Goal: Task Accomplishment & Management: Use online tool/utility

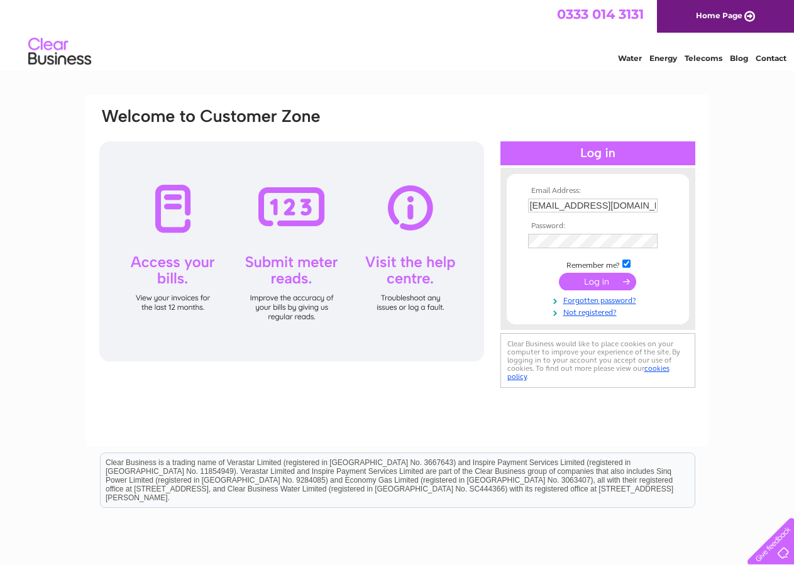
click at [591, 280] on input "submit" at bounding box center [597, 282] width 77 height 18
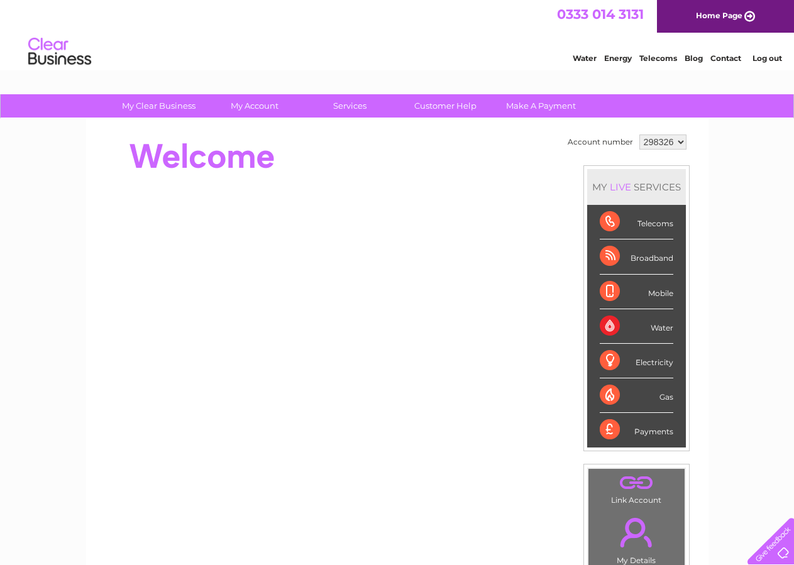
click at [639, 134] on select "298326 342874 342880 452688" at bounding box center [662, 141] width 47 height 15
select select "342880"
click option "342880" at bounding box center [0, 0] width 0 height 0
click at [248, 105] on link "My Account" at bounding box center [254, 105] width 104 height 23
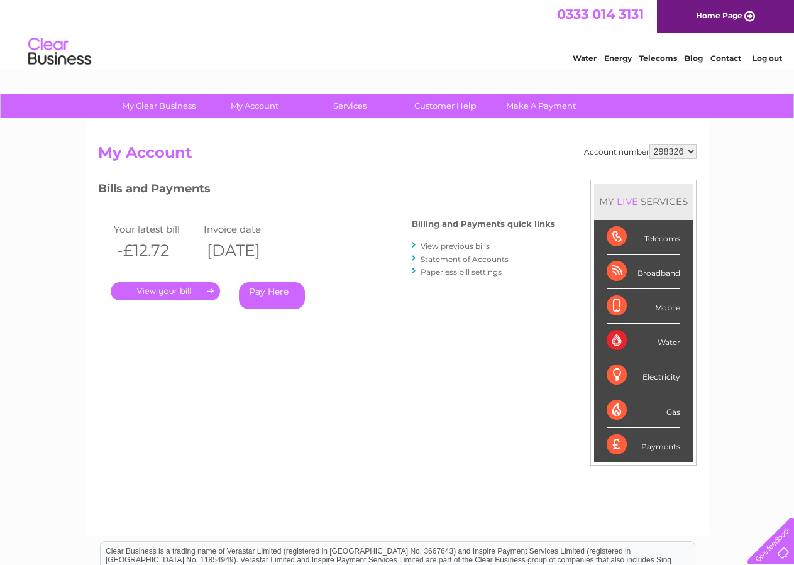
click at [649, 144] on select "298326 342874 342880 452688" at bounding box center [672, 151] width 47 height 15
select select "342880"
click option "342880" at bounding box center [0, 0] width 0 height 0
click at [180, 288] on link "." at bounding box center [165, 291] width 109 height 18
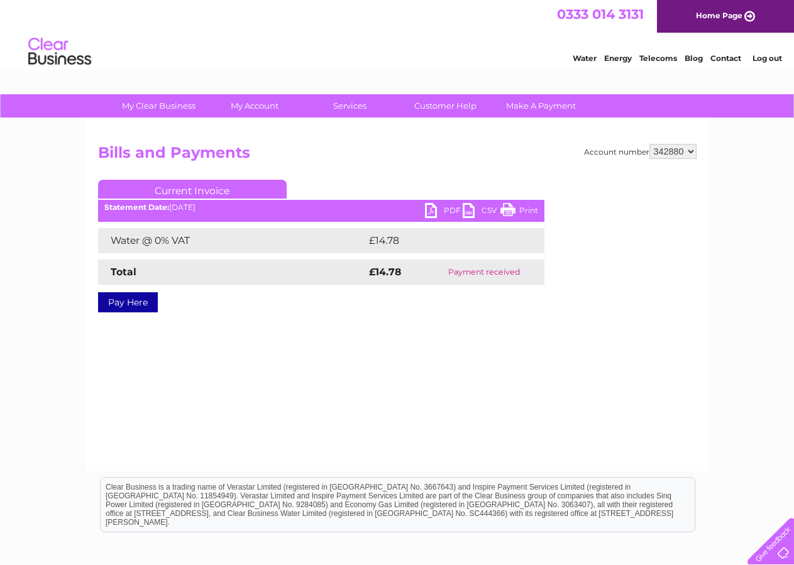
click at [432, 207] on link "PDF" at bounding box center [444, 212] width 38 height 18
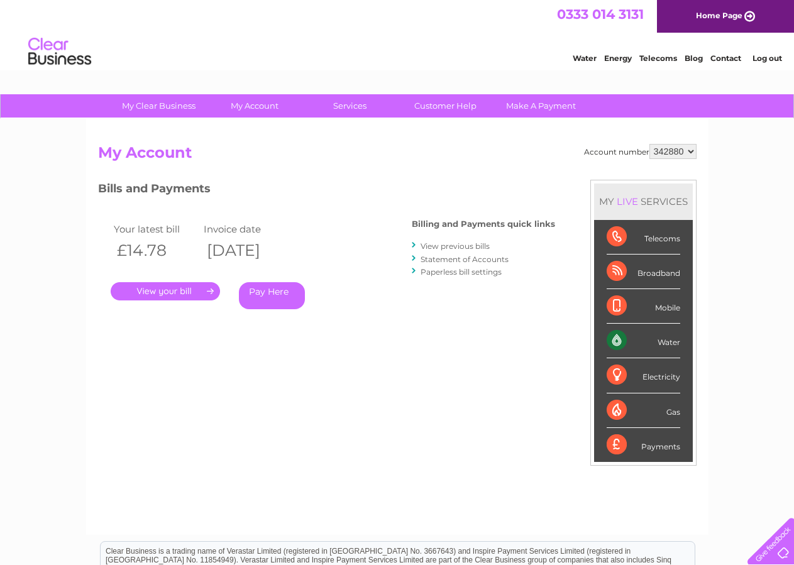
click at [649, 144] on select "298326 342874 342880 452688" at bounding box center [672, 151] width 47 height 15
select select "452688"
click option "452688" at bounding box center [0, 0] width 0 height 0
click at [168, 291] on link "." at bounding box center [165, 291] width 109 height 18
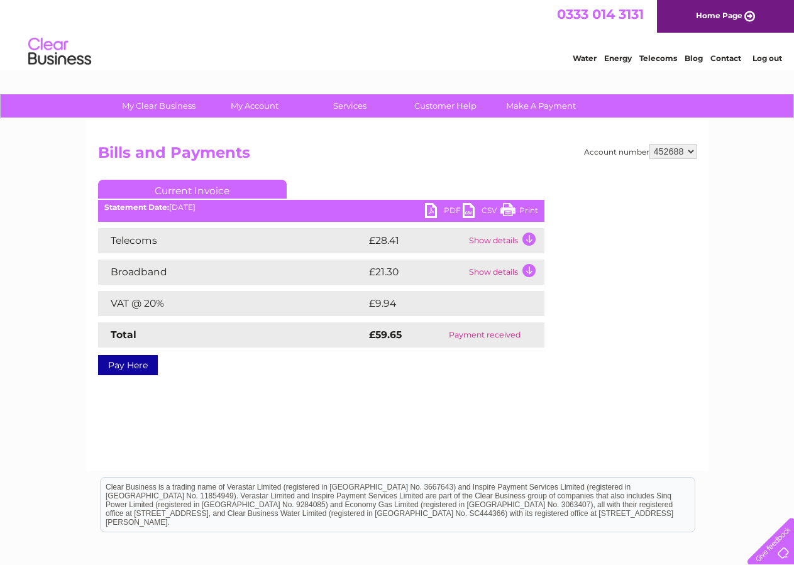
click at [452, 210] on link "PDF" at bounding box center [444, 212] width 38 height 18
click at [649, 144] on select "298326 342874 342880 452688" at bounding box center [672, 151] width 47 height 15
select select "342874"
click option "342874" at bounding box center [0, 0] width 0 height 0
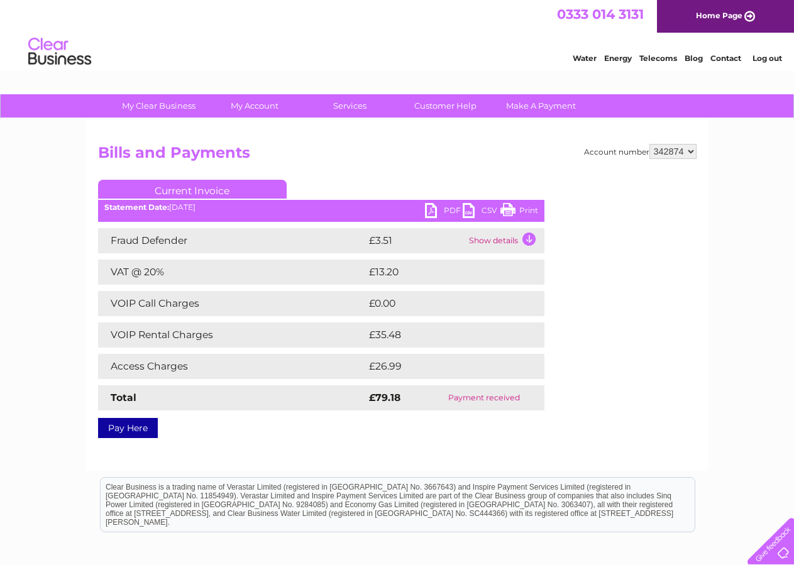
click at [444, 209] on link "PDF" at bounding box center [444, 212] width 38 height 18
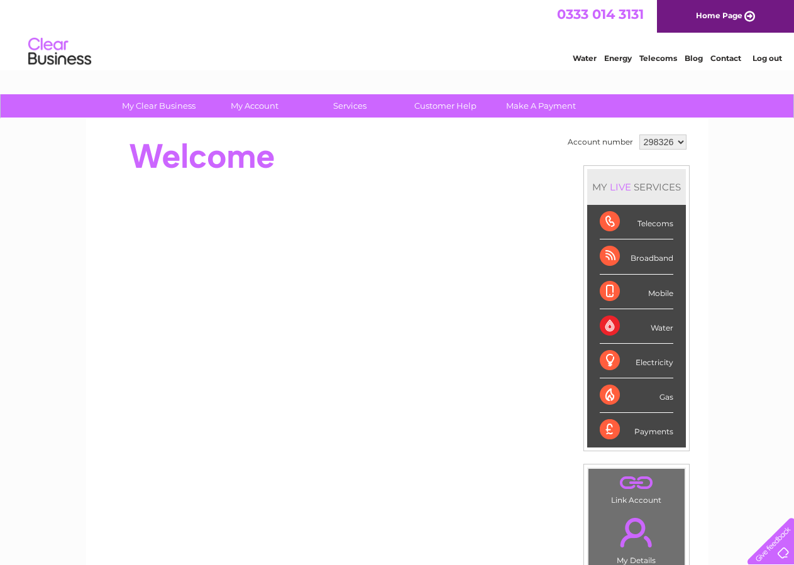
click at [639, 134] on select "298326 342874 342880 452688" at bounding box center [662, 141] width 47 height 15
select select "342880"
click option "342880" at bounding box center [0, 0] width 0 height 0
click at [276, 106] on link "My Account" at bounding box center [254, 105] width 104 height 23
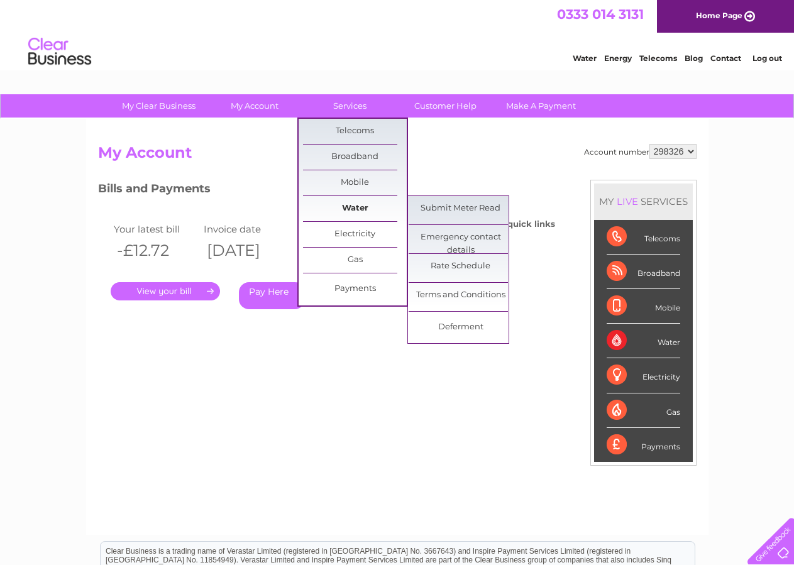
click at [356, 205] on link "Water" at bounding box center [355, 208] width 104 height 25
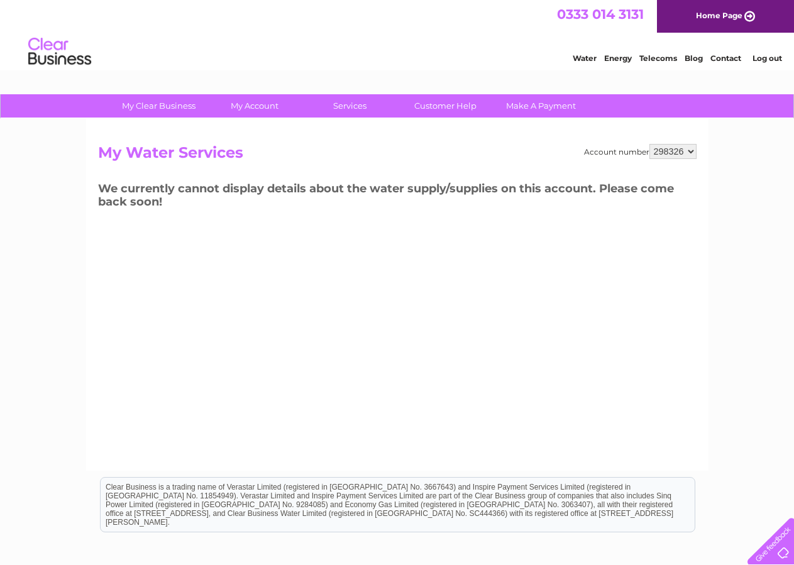
click at [649, 144] on select "298326 342874 342880 452688" at bounding box center [672, 151] width 47 height 15
select select "342880"
click option "342880" at bounding box center [0, 0] width 0 height 0
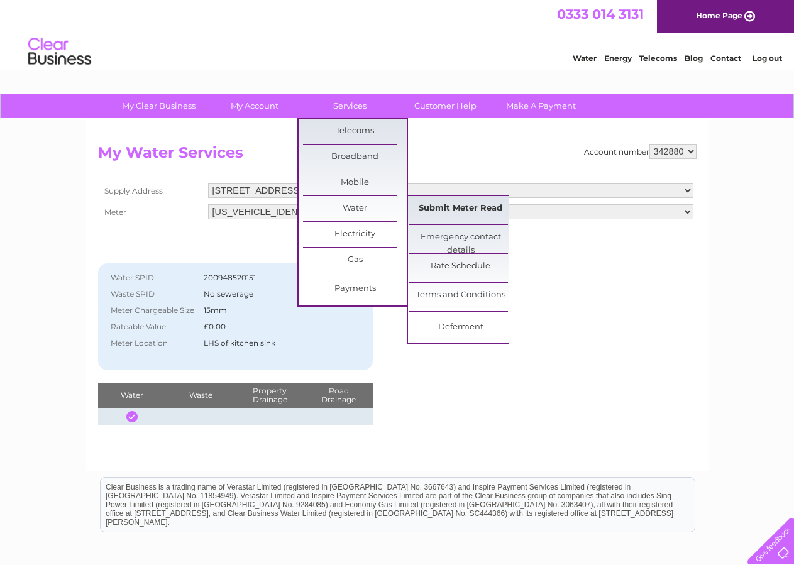
click at [415, 207] on link "Submit Meter Read" at bounding box center [460, 208] width 104 height 25
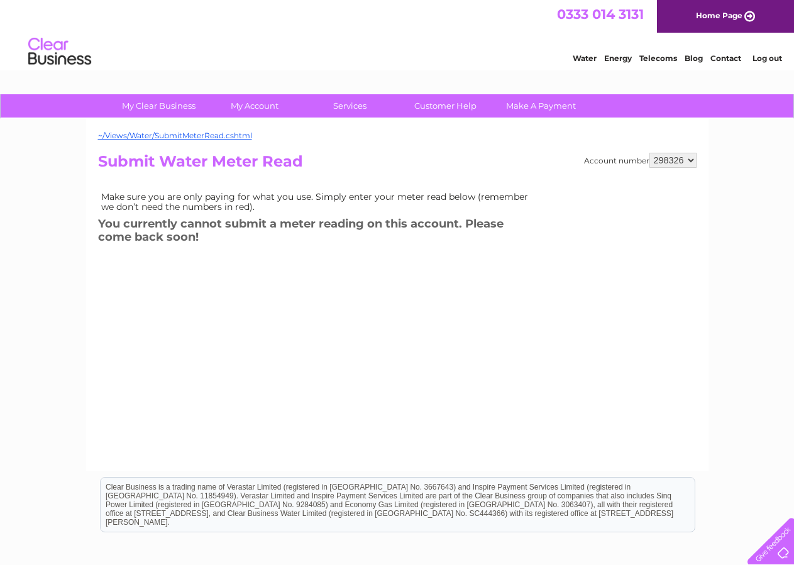
click at [649, 153] on select "298326 342874 342880 452688" at bounding box center [672, 160] width 47 height 15
select select "342880"
click option "342880" at bounding box center [0, 0] width 0 height 0
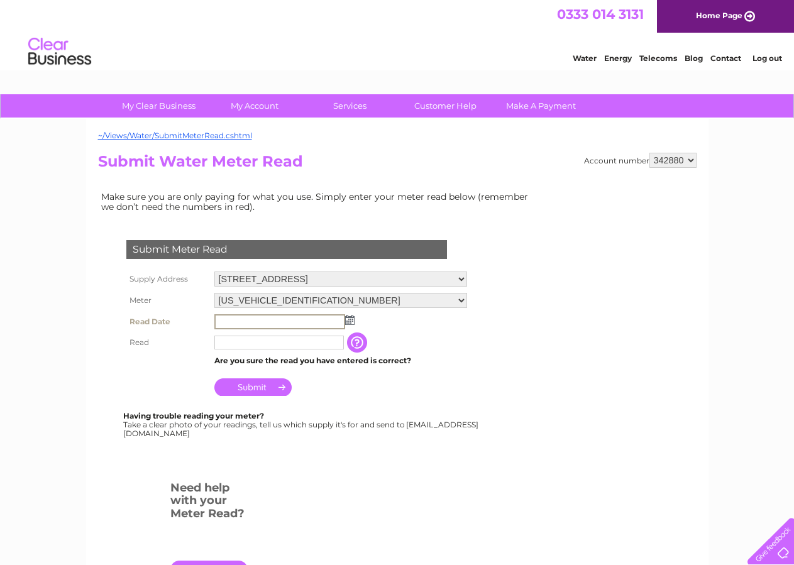
drag, startPoint x: 220, startPoint y: 317, endPoint x: 227, endPoint y: 315, distance: 7.0
click at [222, 317] on input "text" at bounding box center [279, 321] width 131 height 15
click at [352, 317] on img at bounding box center [348, 319] width 9 height 10
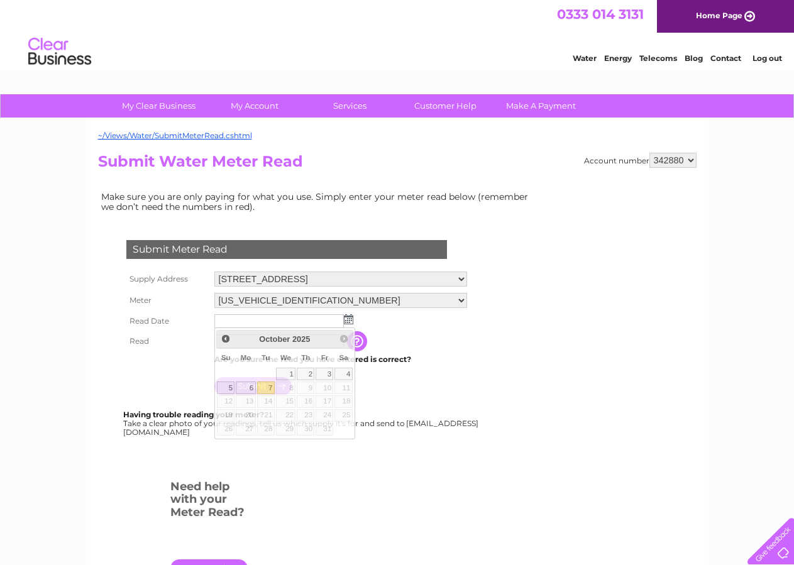
drag, startPoint x: 503, startPoint y: 376, endPoint x: 493, endPoint y: 368, distance: 12.9
click at [503, 376] on form "Submit Meter Read Supply Address Alderside, Knockdolian Estate, Colmonell, Girv…" at bounding box center [318, 414] width 440 height 398
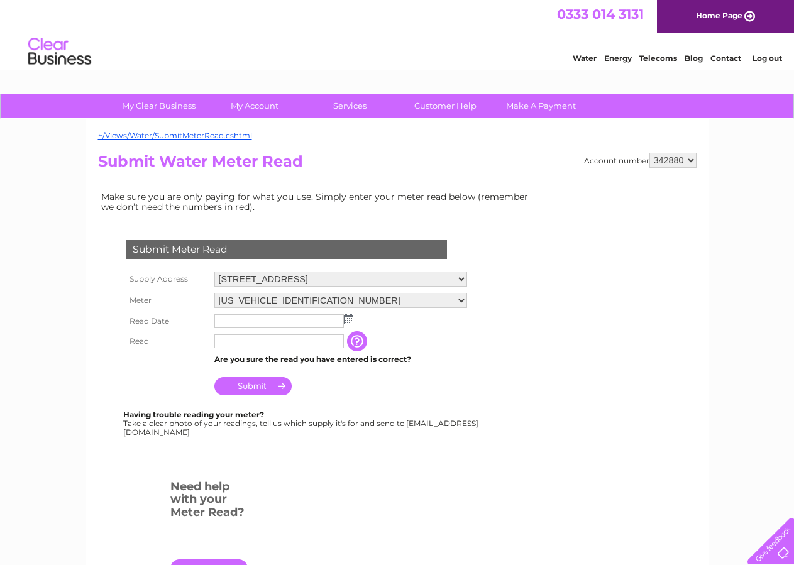
click at [239, 342] on input "text" at bounding box center [278, 341] width 129 height 14
click at [240, 321] on input "text" at bounding box center [279, 321] width 131 height 15
click at [349, 320] on img at bounding box center [348, 319] width 9 height 10
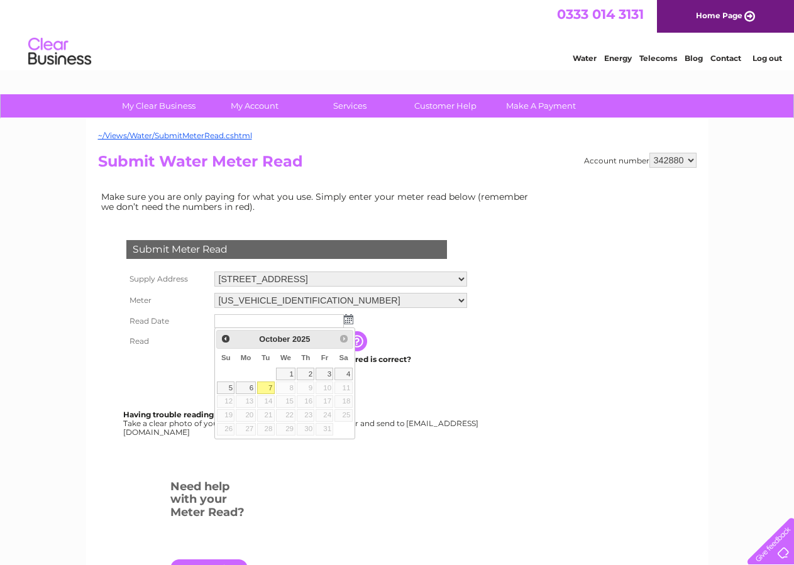
click at [269, 385] on link "7" at bounding box center [266, 387] width 18 height 13
type input "2025/10/07"
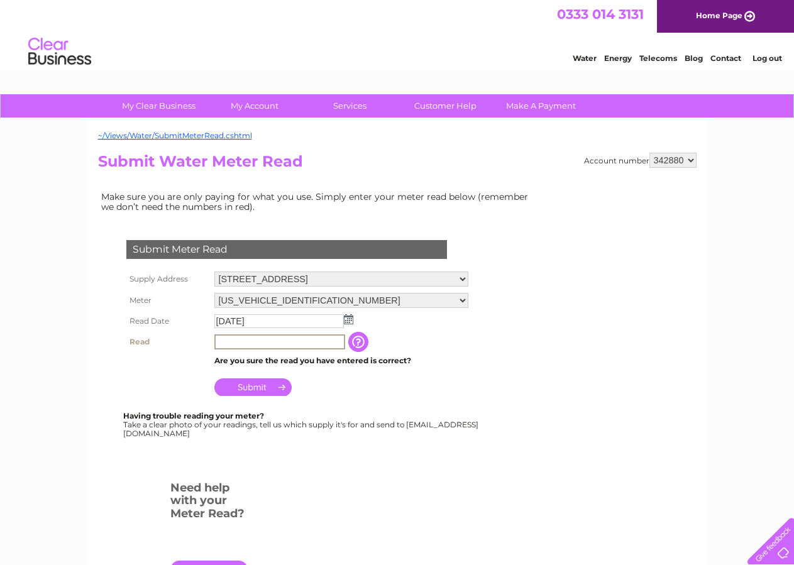
click at [228, 339] on input "text" at bounding box center [279, 341] width 131 height 15
type input "00013"
click at [251, 386] on input "Submit" at bounding box center [252, 386] width 77 height 18
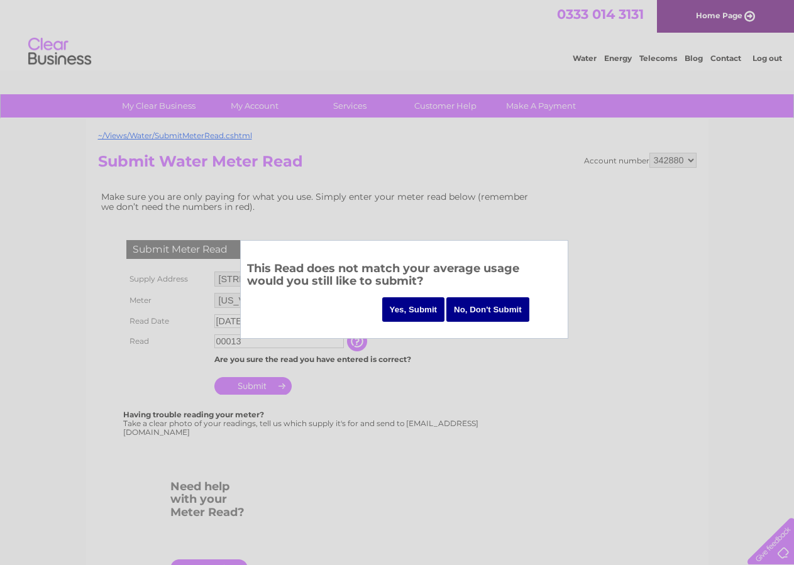
click at [407, 307] on input "Yes, Submit" at bounding box center [413, 309] width 63 height 25
